Goal: Check status: Check status

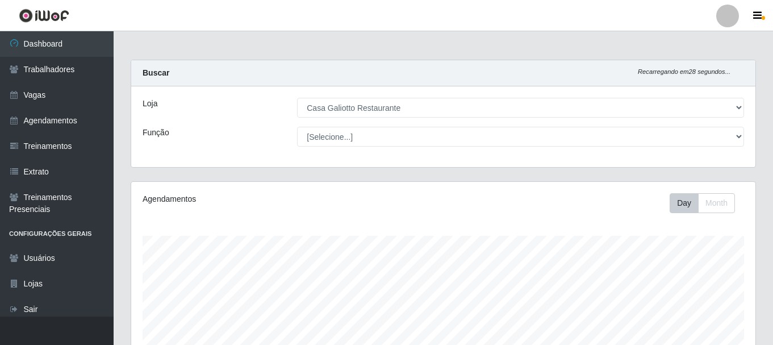
select select "279"
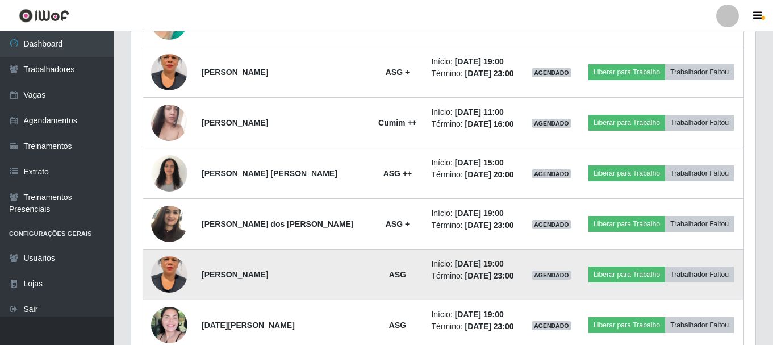
scroll to position [656, 0]
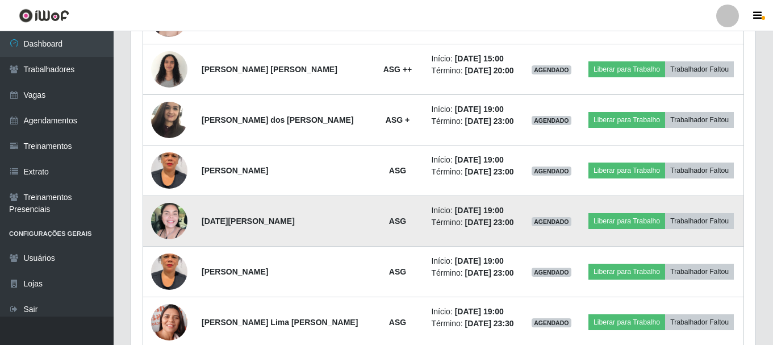
click at [179, 225] on img at bounding box center [169, 221] width 36 height 36
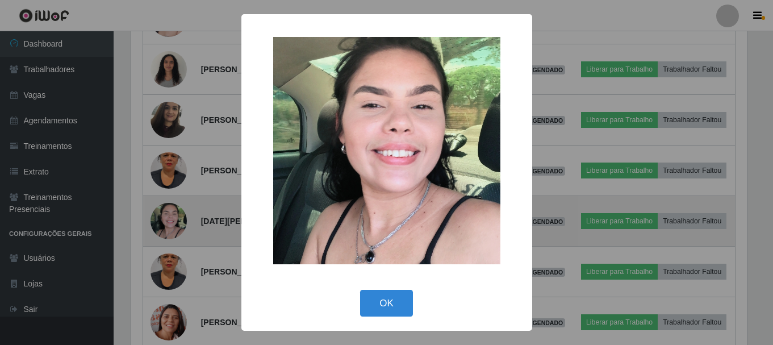
scroll to position [236, 619]
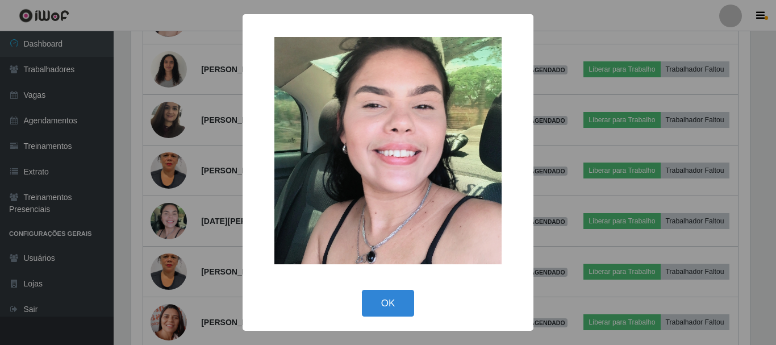
click at [213, 148] on div "× OK Cancel" at bounding box center [388, 172] width 776 height 345
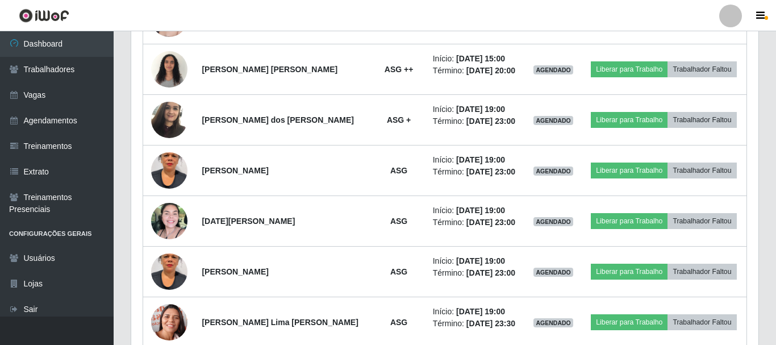
scroll to position [236, 624]
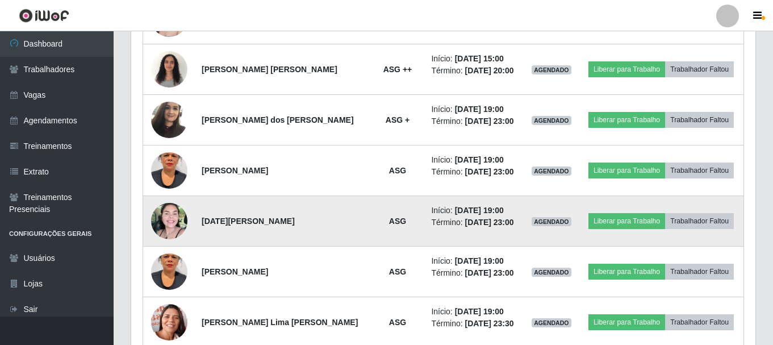
click at [180, 204] on td at bounding box center [169, 221] width 52 height 51
click at [179, 206] on img at bounding box center [169, 221] width 36 height 36
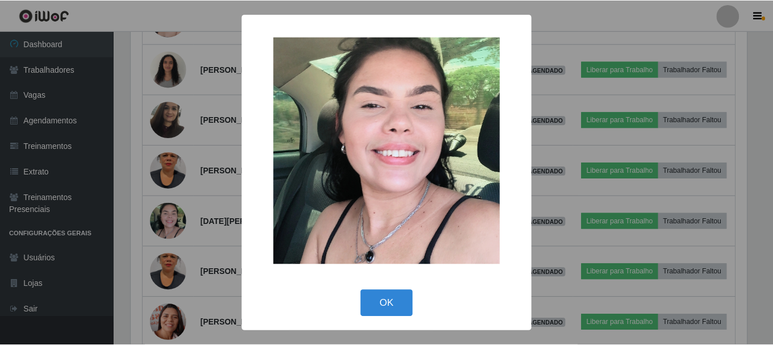
scroll to position [236, 619]
click at [179, 210] on div "× OK Cancel" at bounding box center [388, 172] width 776 height 345
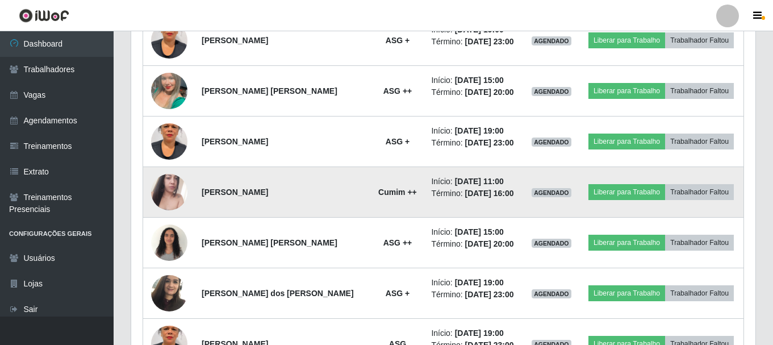
scroll to position [486, 0]
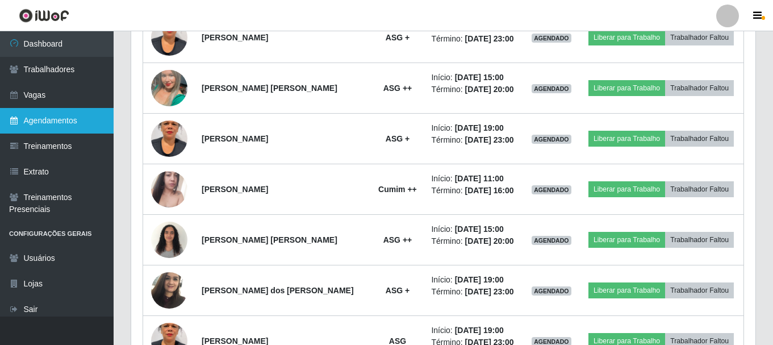
click at [23, 126] on link "Agendamentos" at bounding box center [57, 121] width 114 height 26
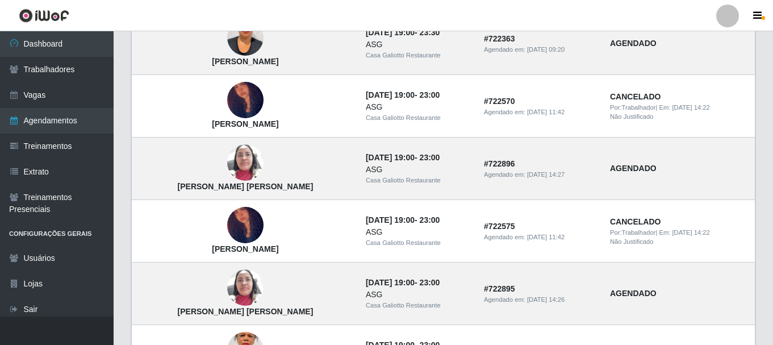
scroll to position [284, 0]
click at [227, 160] on img at bounding box center [245, 162] width 36 height 48
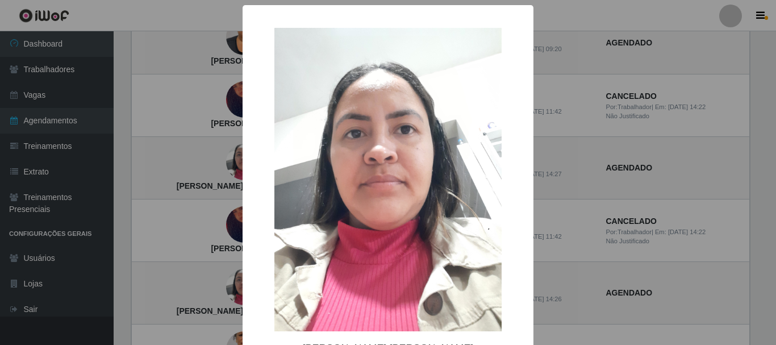
click at [214, 154] on div "× [PERSON_NAME] [PERSON_NAME] OK Cancel" at bounding box center [388, 172] width 776 height 345
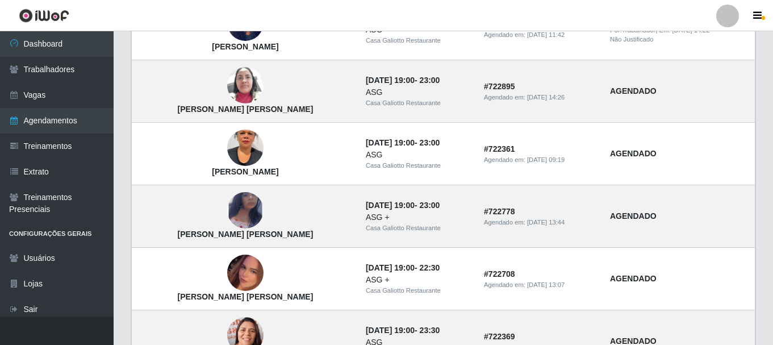
scroll to position [511, 0]
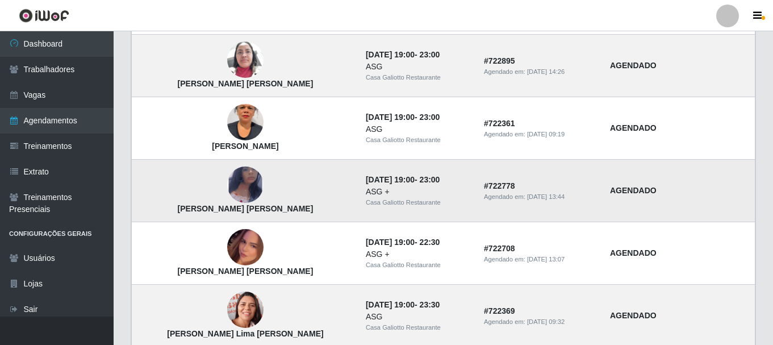
click at [247, 174] on td "[PERSON_NAME] [PERSON_NAME]" at bounding box center [245, 191] width 227 height 62
click at [232, 181] on img at bounding box center [245, 184] width 36 height 59
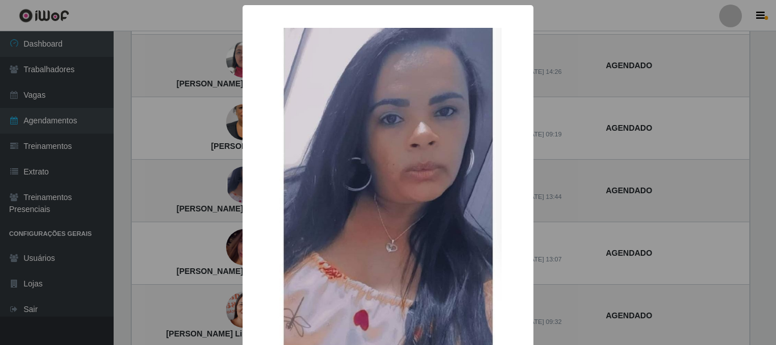
click at [218, 174] on div "× [PERSON_NAME] [PERSON_NAME] OK Cancel" at bounding box center [388, 172] width 776 height 345
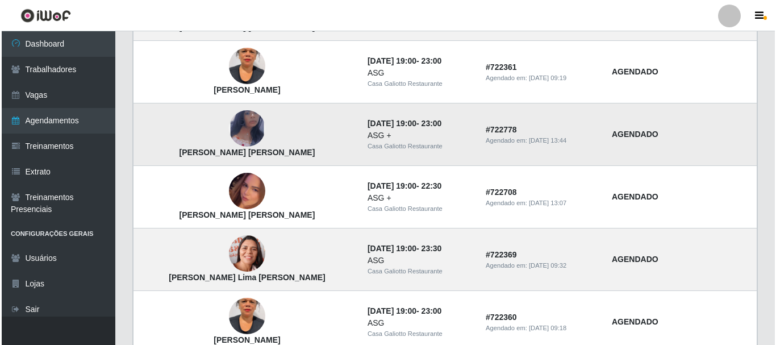
scroll to position [568, 0]
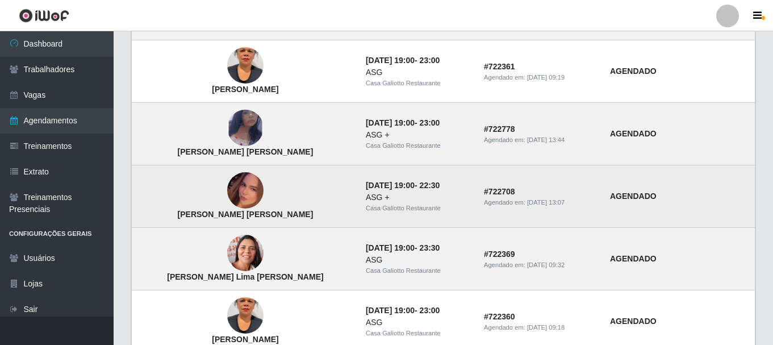
click at [227, 186] on img at bounding box center [245, 190] width 36 height 65
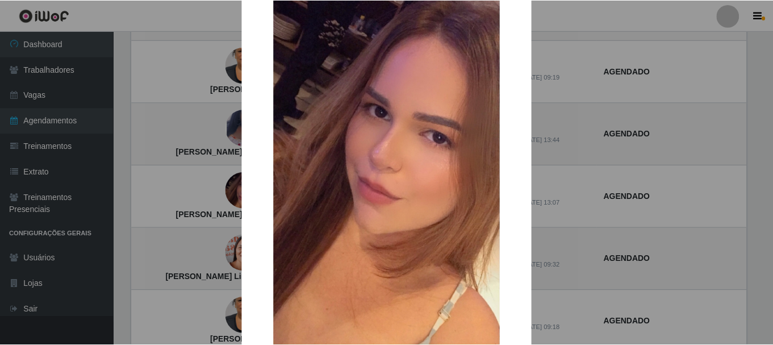
scroll to position [114, 0]
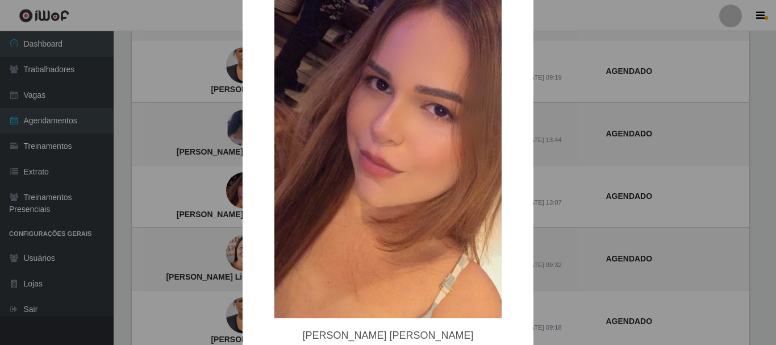
click at [183, 155] on div "× [PERSON_NAME] [PERSON_NAME] OK Cancel" at bounding box center [388, 172] width 776 height 345
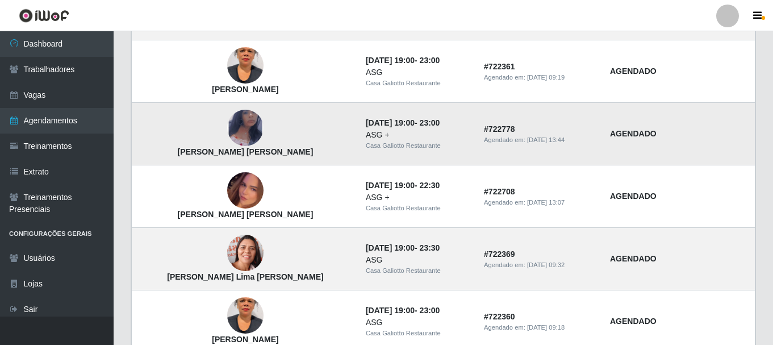
click at [427, 128] on td "[DATE] 19:00 - 23:00 ASG + Casa Galiotto Restaurante" at bounding box center [418, 134] width 118 height 62
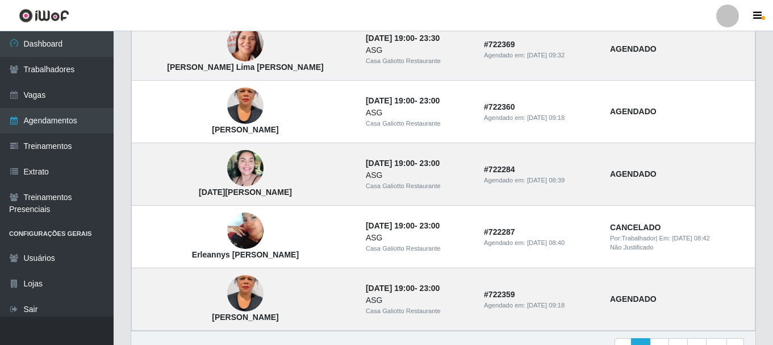
scroll to position [795, 0]
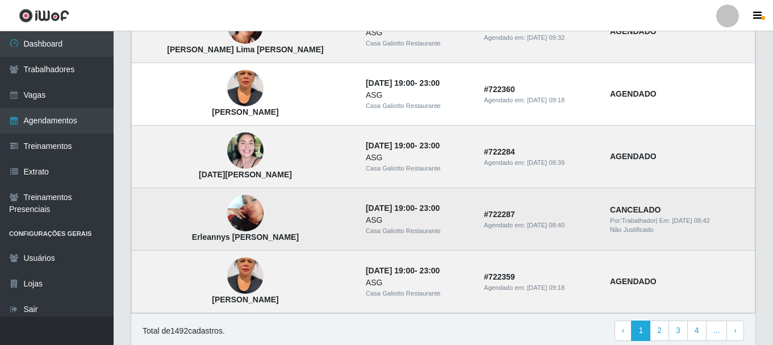
click at [227, 216] on img at bounding box center [245, 213] width 36 height 65
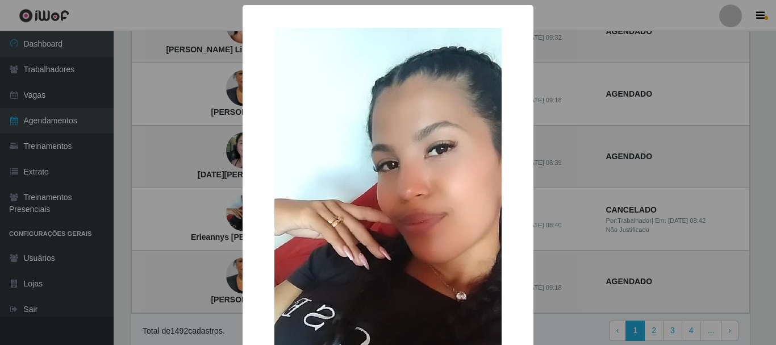
click at [207, 195] on div "× Erleannys [PERSON_NAME] OK Cancel" at bounding box center [388, 172] width 776 height 345
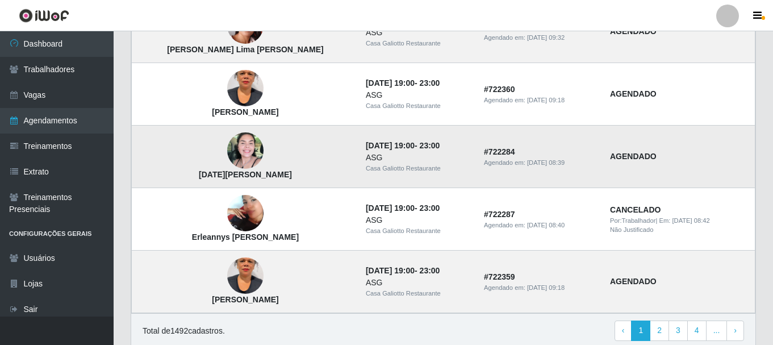
click at [230, 154] on img at bounding box center [245, 150] width 36 height 36
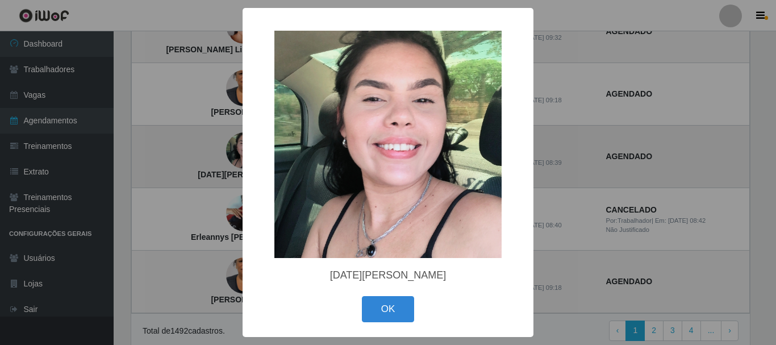
click at [230, 154] on div "× [DATE][PERSON_NAME] OK Cancel" at bounding box center [388, 172] width 776 height 345
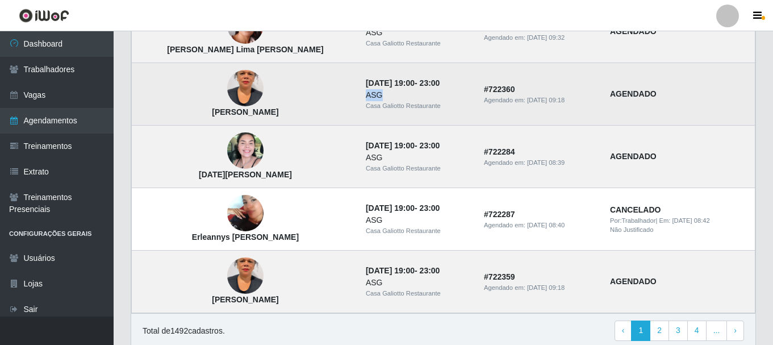
drag, startPoint x: 319, startPoint y: 96, endPoint x: 337, endPoint y: 93, distance: 17.9
click at [359, 93] on td "[DATE] 19:00 - 23:00 ASG Casa Galiotto Restaurante" at bounding box center [418, 94] width 118 height 62
click at [366, 93] on div "ASG" at bounding box center [418, 95] width 105 height 12
drag, startPoint x: 319, startPoint y: 87, endPoint x: 362, endPoint y: 86, distance: 43.2
click at [362, 86] on td "[DATE] 19:00 - 23:00 ASG Casa Galiotto Restaurante" at bounding box center [418, 94] width 118 height 62
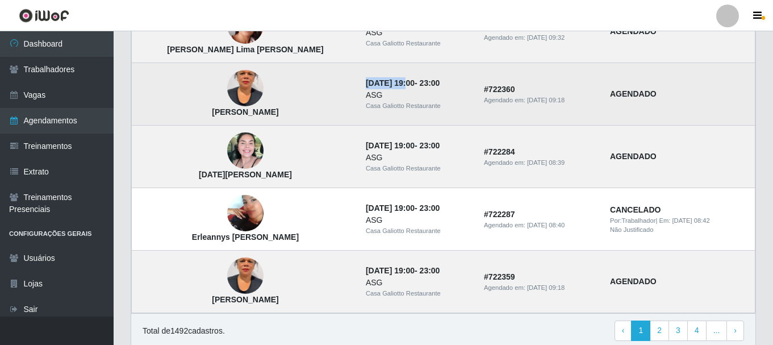
click at [366, 86] on time "[DATE] 19:00" at bounding box center [390, 82] width 49 height 9
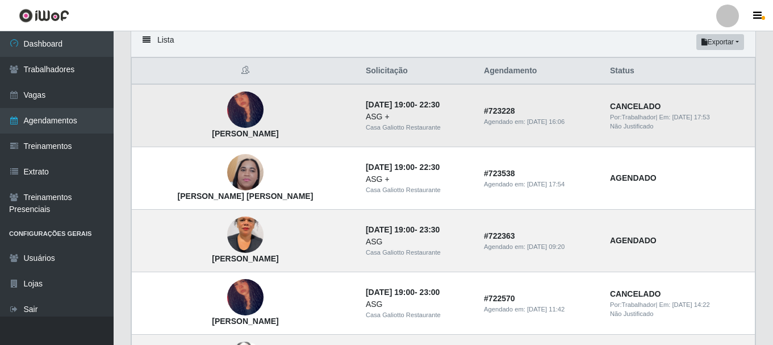
scroll to position [57, 0]
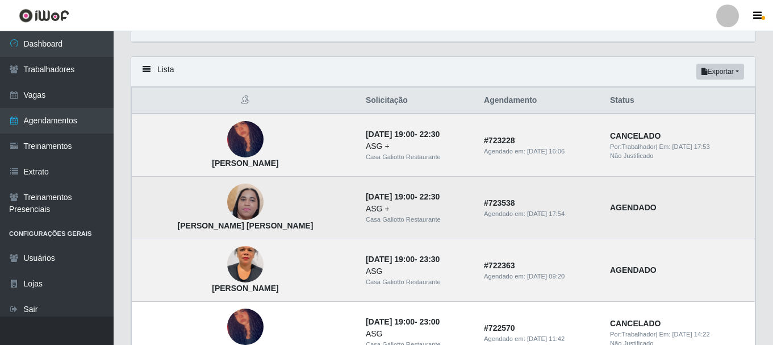
click at [227, 206] on img at bounding box center [245, 201] width 36 height 81
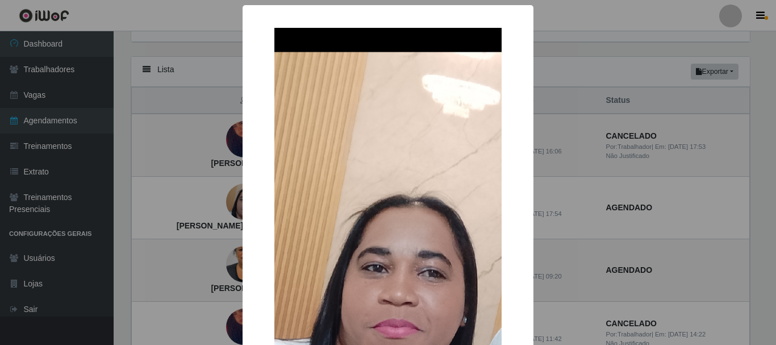
drag, startPoint x: 219, startPoint y: 182, endPoint x: 243, endPoint y: 75, distance: 109.5
click at [218, 180] on div "× [PERSON_NAME] [PERSON_NAME] OK Cancel" at bounding box center [388, 172] width 776 height 345
